Goal: Task Accomplishment & Management: Complete application form

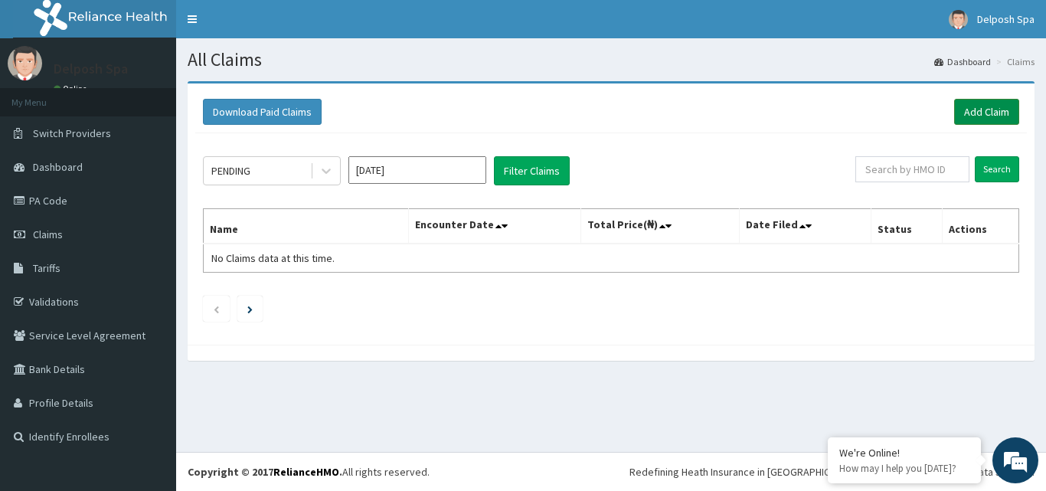
click at [982, 109] on link "Add Claim" at bounding box center [986, 112] width 65 height 26
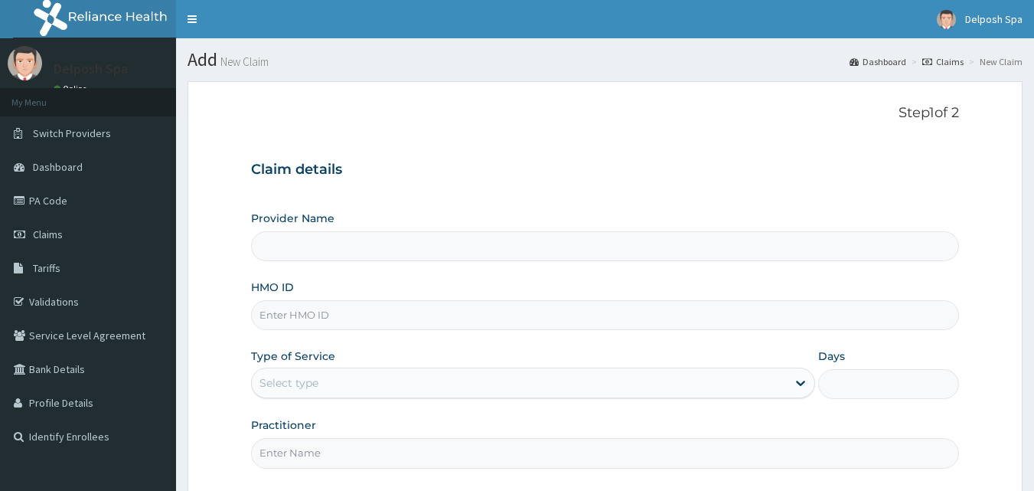
click at [549, 324] on input "HMO ID" at bounding box center [605, 315] width 709 height 30
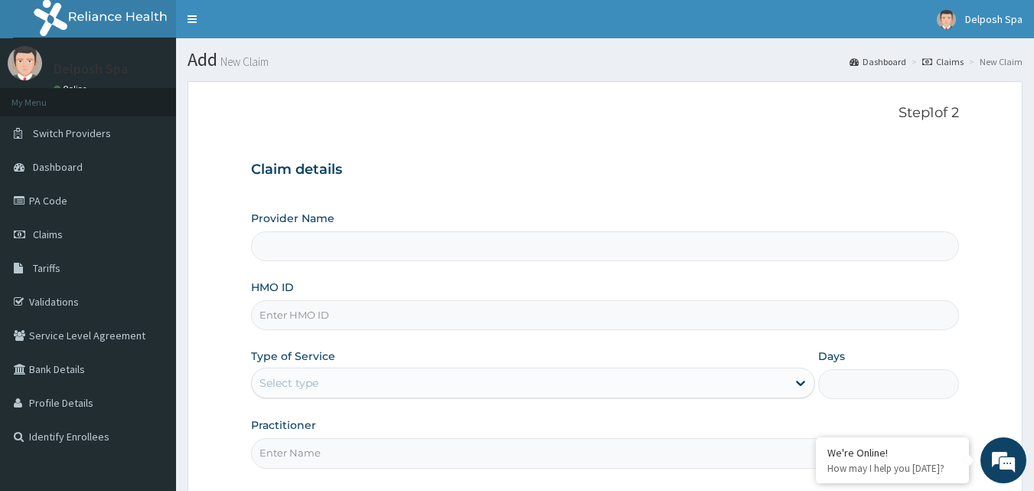
type input "b"
type input "B"
type input "Delposh Fitness Place"
type input "1"
type input "BJL/10001/A"
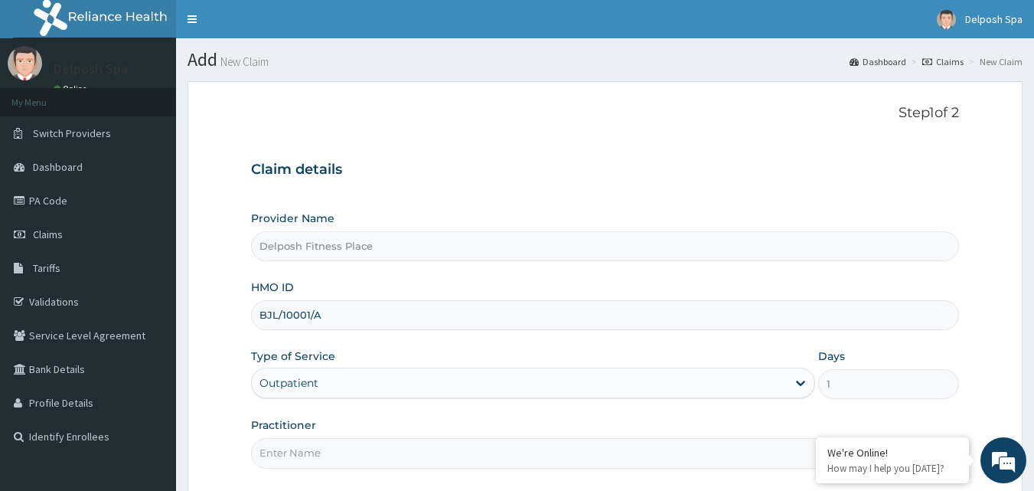
click at [512, 448] on input "Practitioner" at bounding box center [605, 453] width 709 height 30
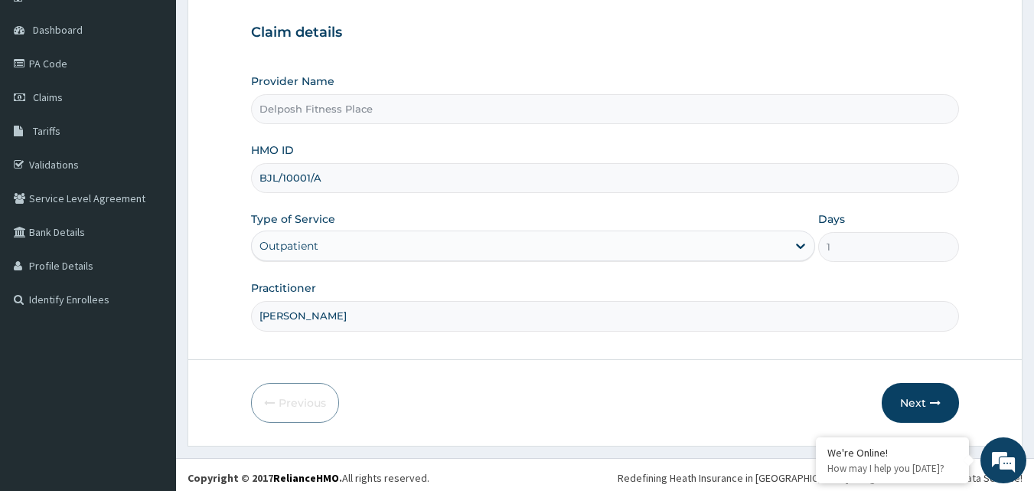
scroll to position [138, 0]
type input "[PERSON_NAME]"
click at [926, 397] on button "Next" at bounding box center [920, 402] width 77 height 40
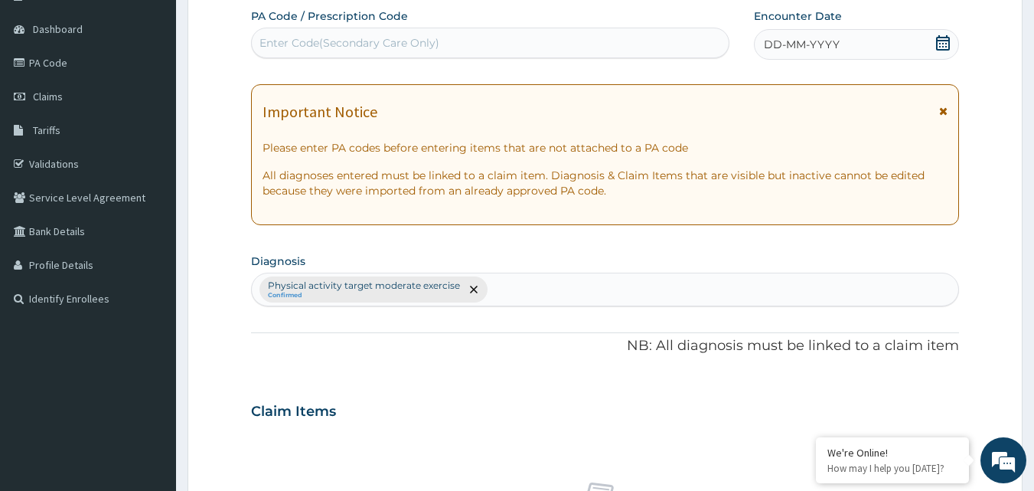
click at [396, 43] on div "Enter Code(Secondary Care Only)" at bounding box center [350, 42] width 180 height 15
paste input "PA/0D508D"
type input "PA/0D508D"
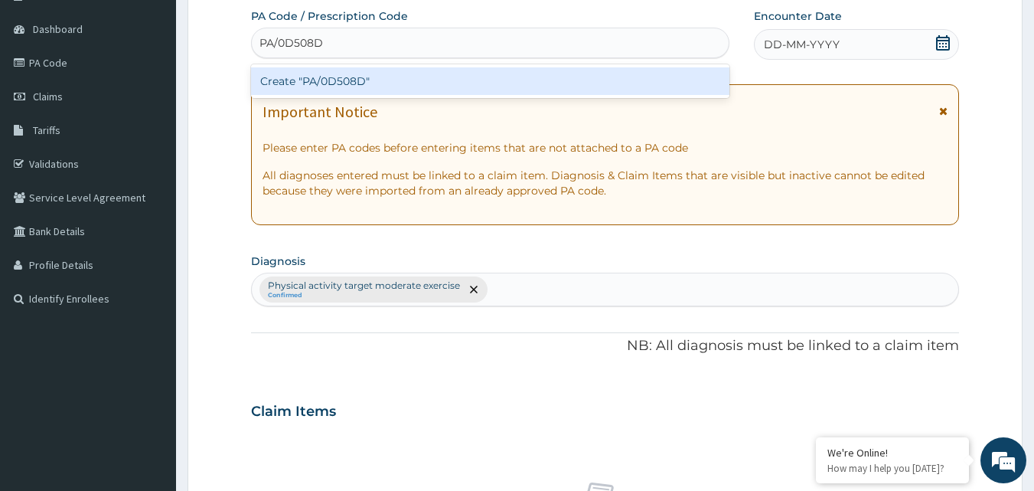
click at [409, 81] on div "Create "PA/0D508D"" at bounding box center [490, 81] width 479 height 28
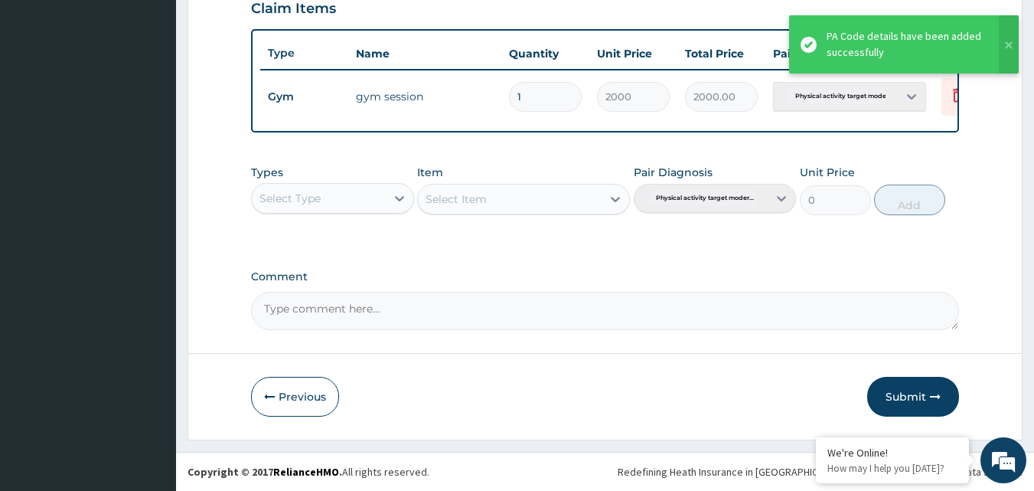
scroll to position [552, 0]
click at [913, 394] on button "Submit" at bounding box center [913, 397] width 92 height 40
